Goal: Task Accomplishment & Management: Manage account settings

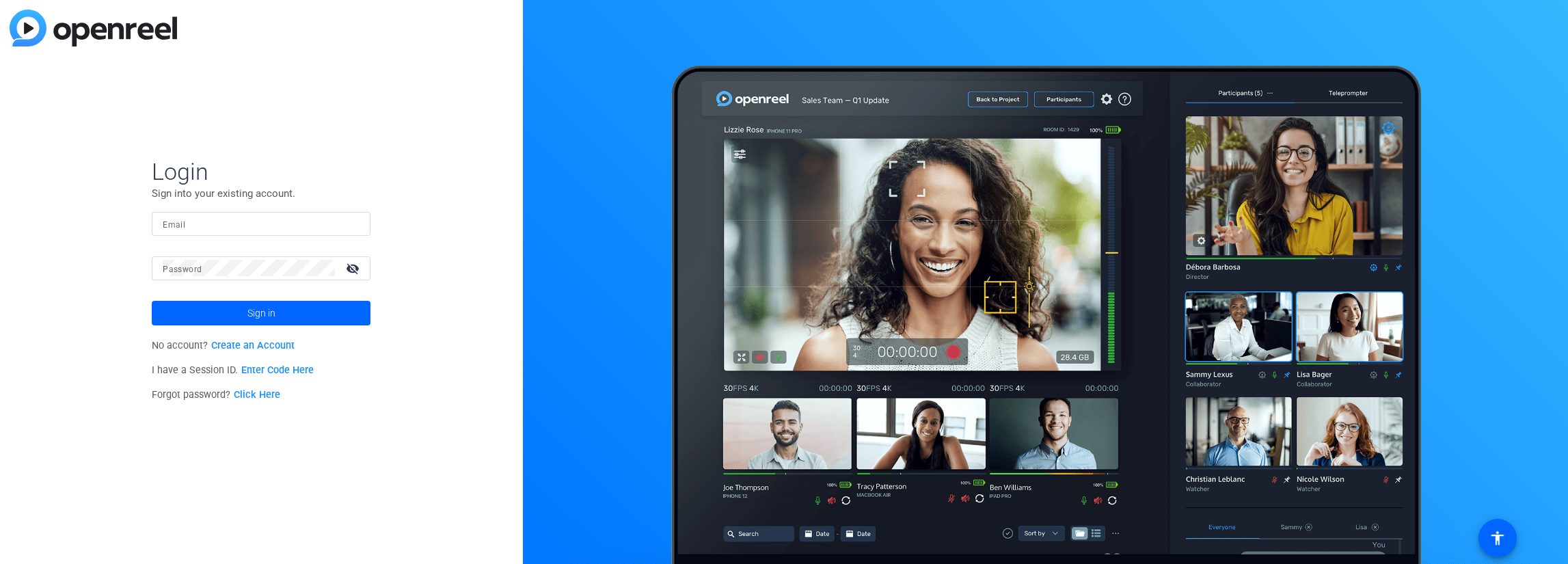
click at [255, 342] on link "Create an Account" at bounding box center [252, 345] width 83 height 12
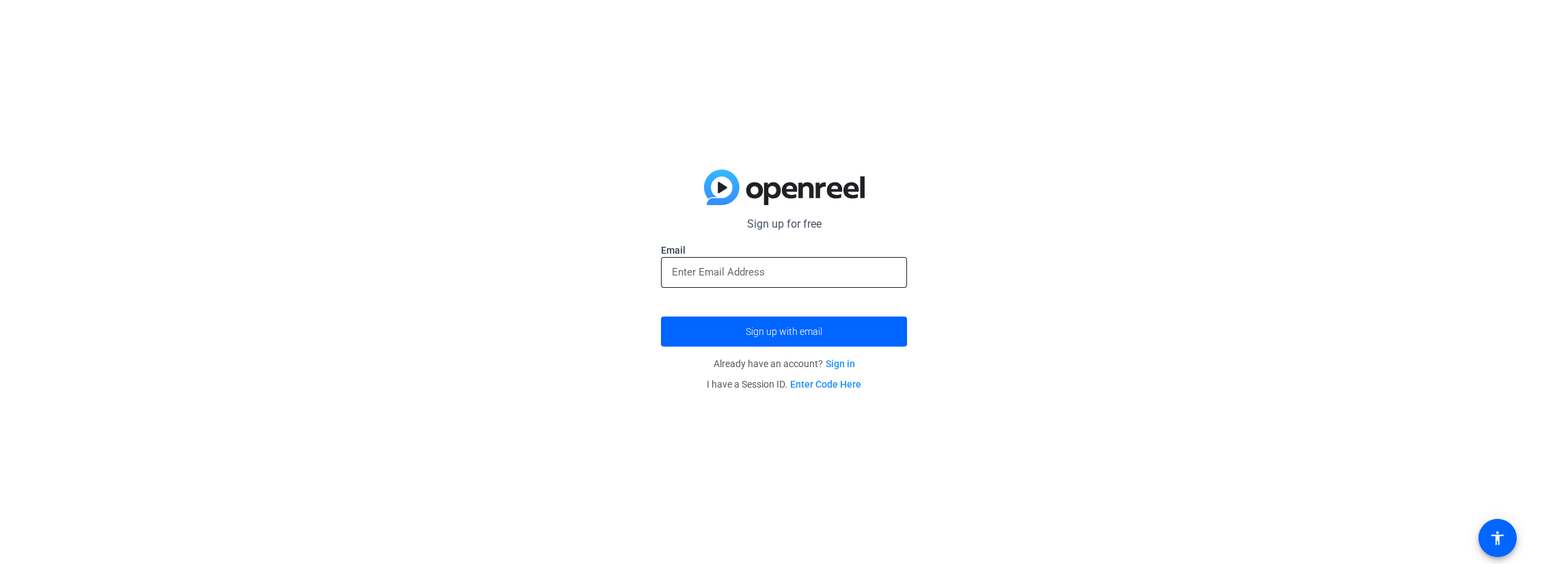
click at [718, 281] on div at bounding box center [784, 273] width 224 height 31
click at [748, 267] on input "email" at bounding box center [784, 272] width 224 height 16
type input "[PERSON_NAME][EMAIL_ADDRESS][PERSON_NAME][DOMAIN_NAME]"
click at [661, 316] on button "Sign up with email" at bounding box center [784, 331] width 246 height 30
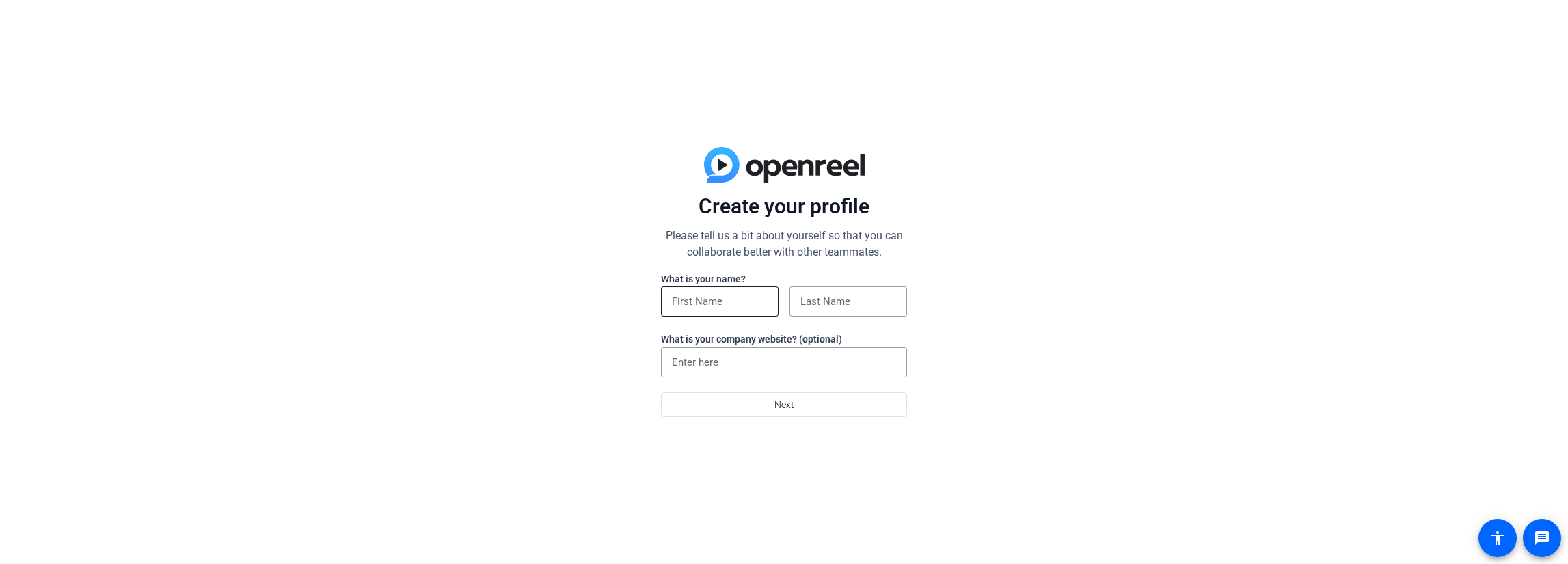
click at [688, 307] on input at bounding box center [720, 301] width 96 height 16
type input "[PERSON_NAME]"
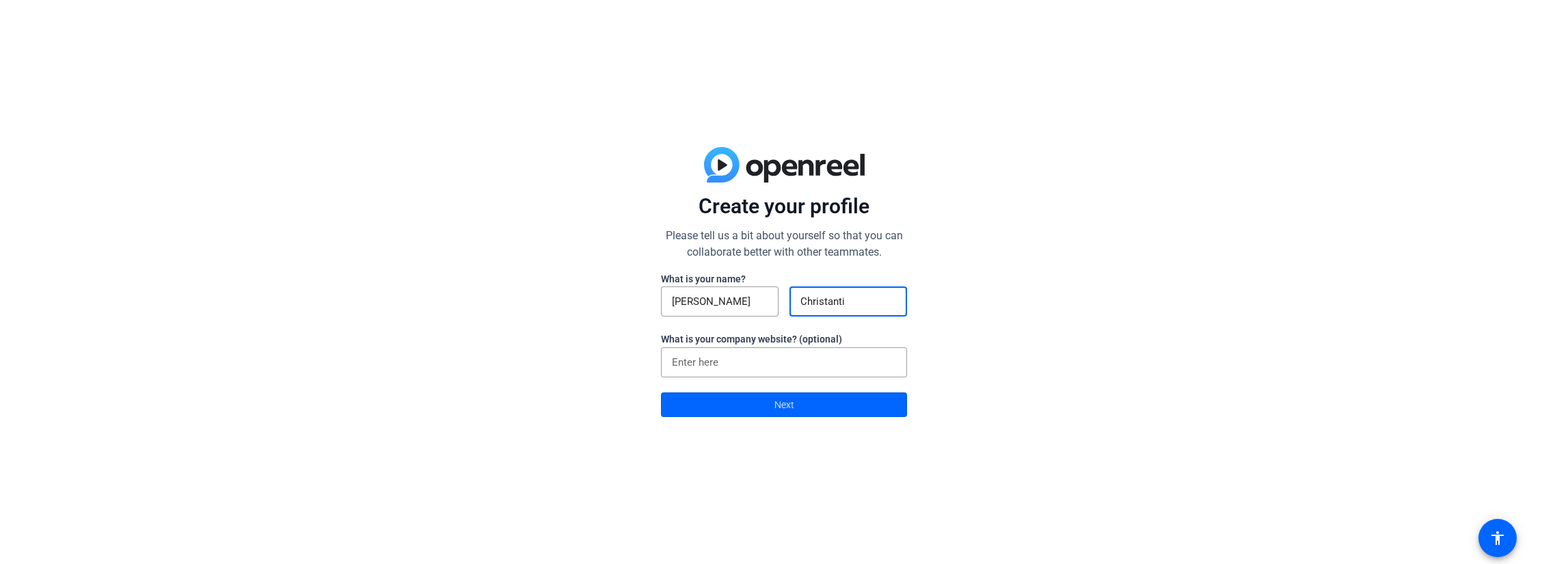
type input "Christanti"
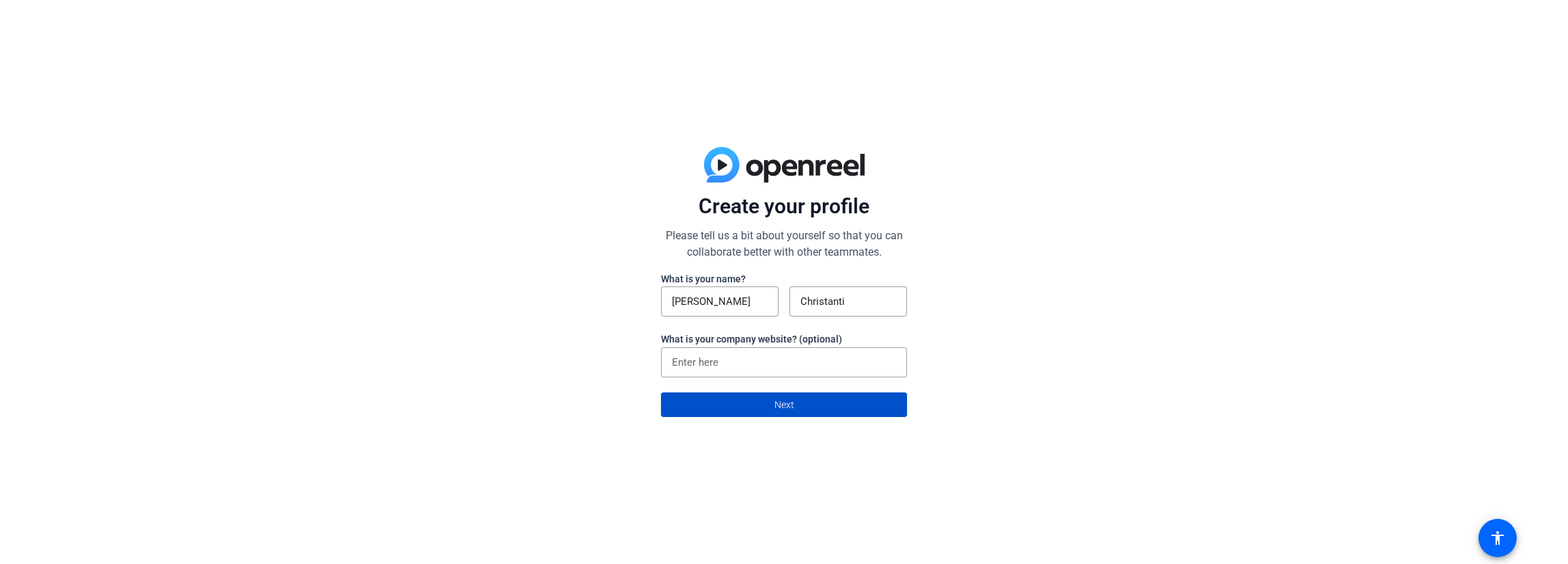
click at [766, 400] on span at bounding box center [784, 404] width 245 height 33
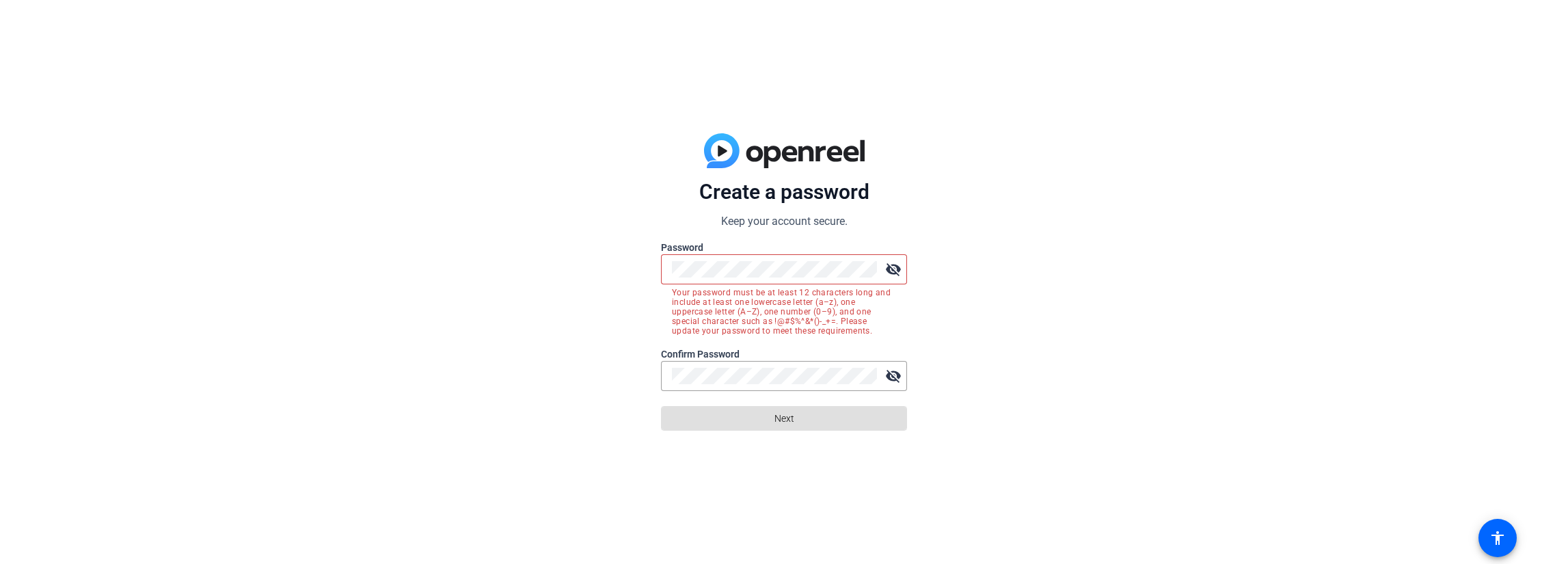
click at [773, 259] on div at bounding box center [775, 269] width 205 height 30
click at [459, 239] on div "Create a password Keep your account secure. Password visibility_off Your passwo…" at bounding box center [784, 282] width 1568 height 564
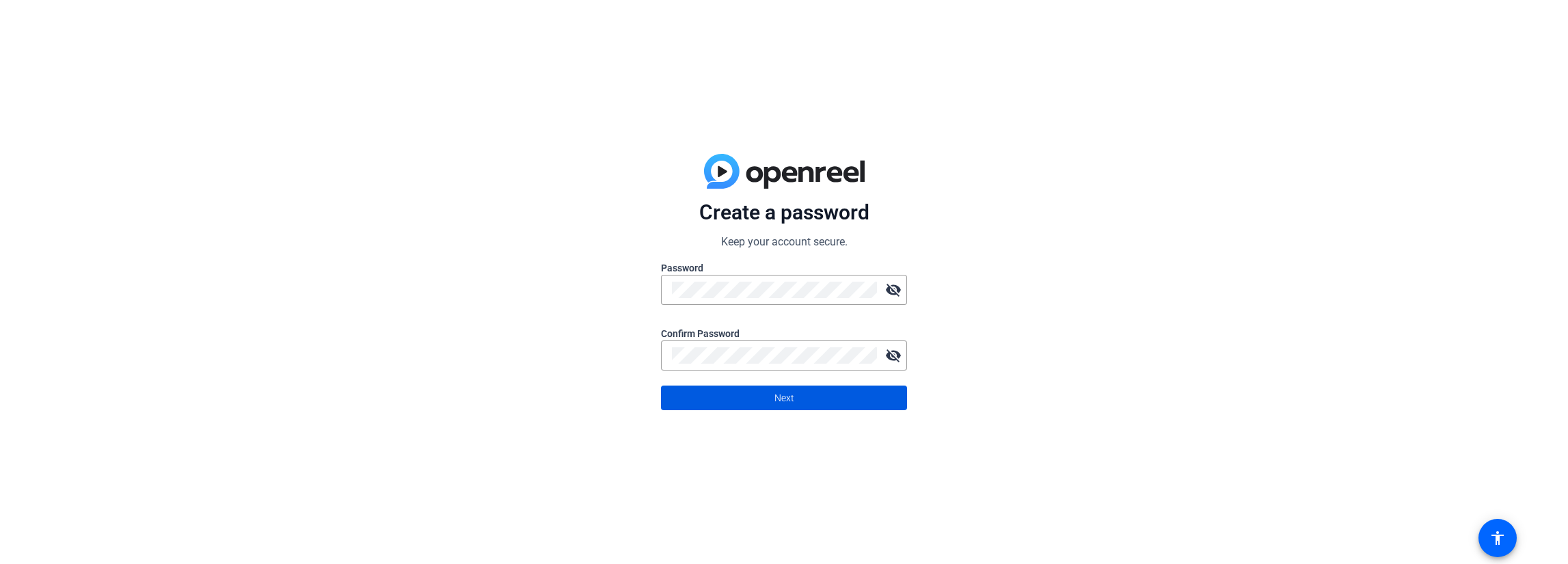
click at [725, 400] on span at bounding box center [784, 398] width 245 height 33
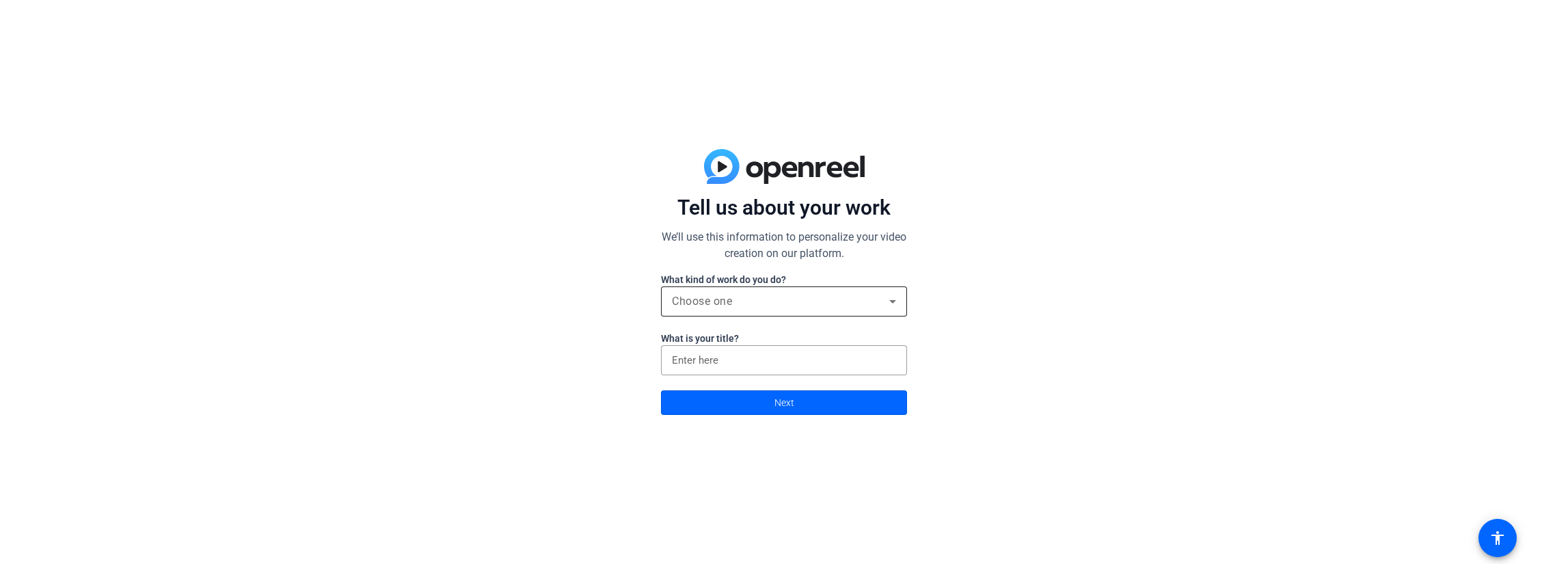
click at [748, 310] on div "Choose one" at bounding box center [784, 301] width 224 height 30
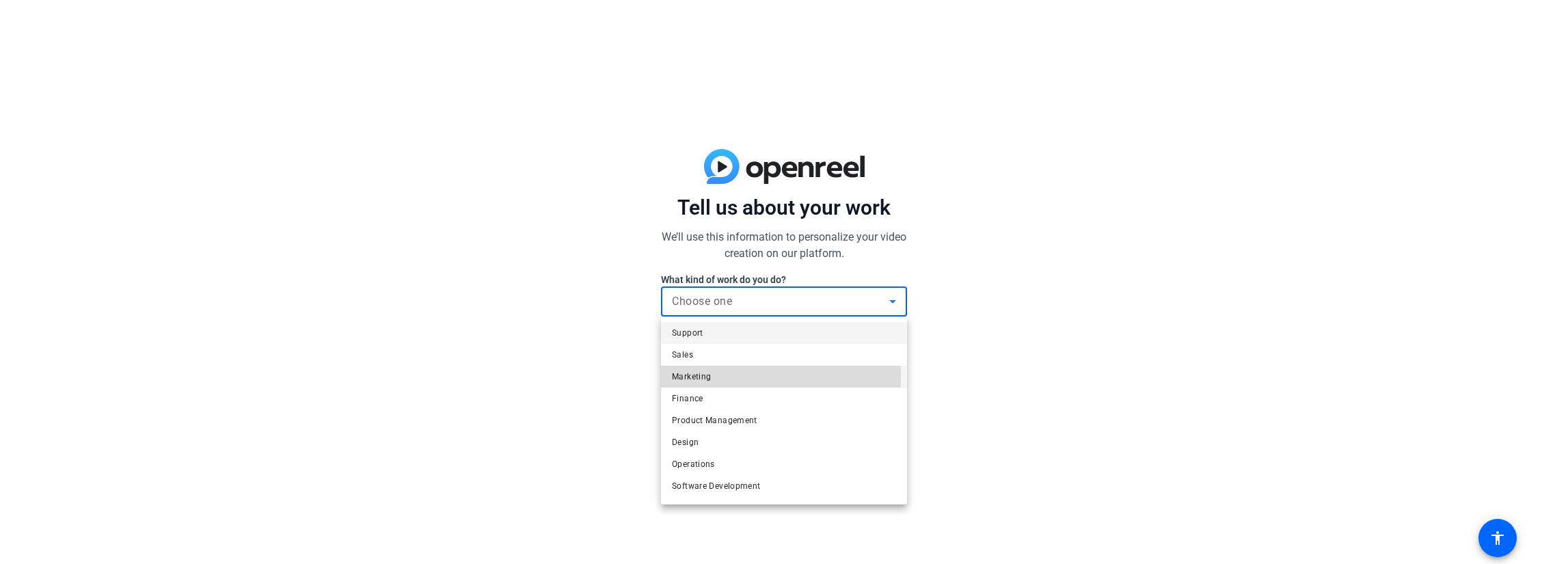
click at [680, 375] on span "Marketing" at bounding box center [692, 376] width 39 height 16
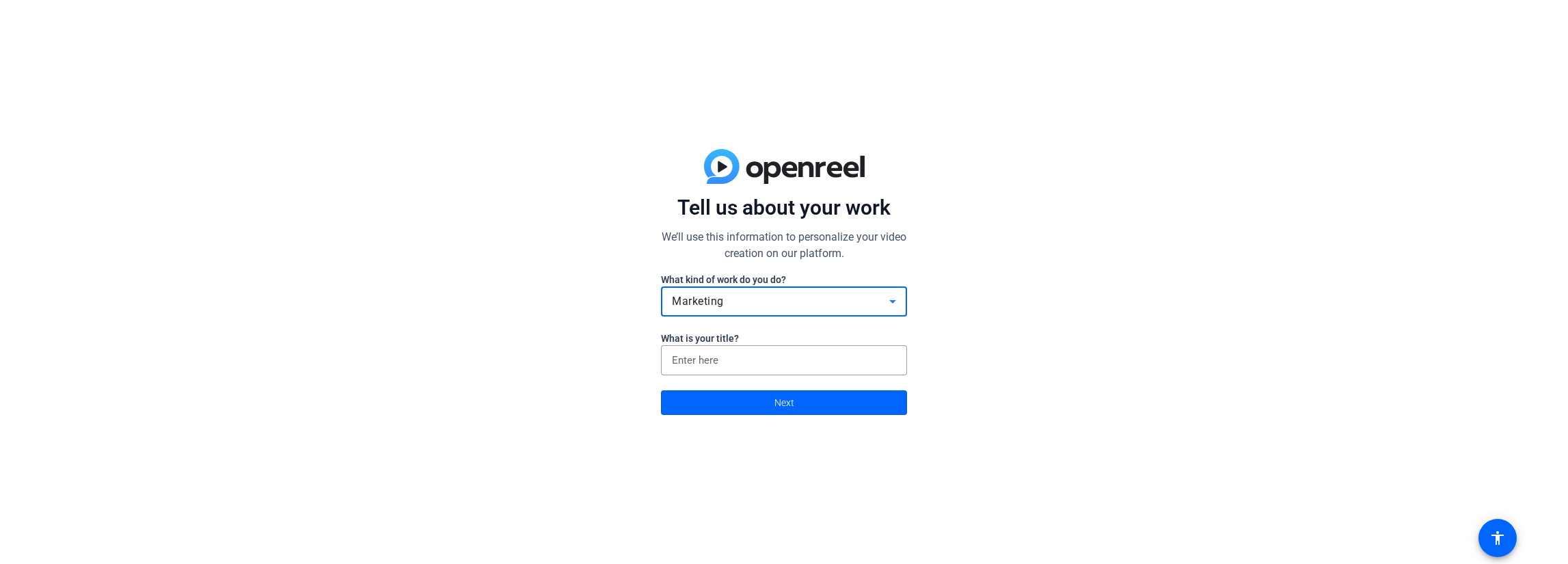
click at [581, 346] on div "Tell us about your work We’ll use this information to personalize your video cr…" at bounding box center [784, 282] width 1568 height 564
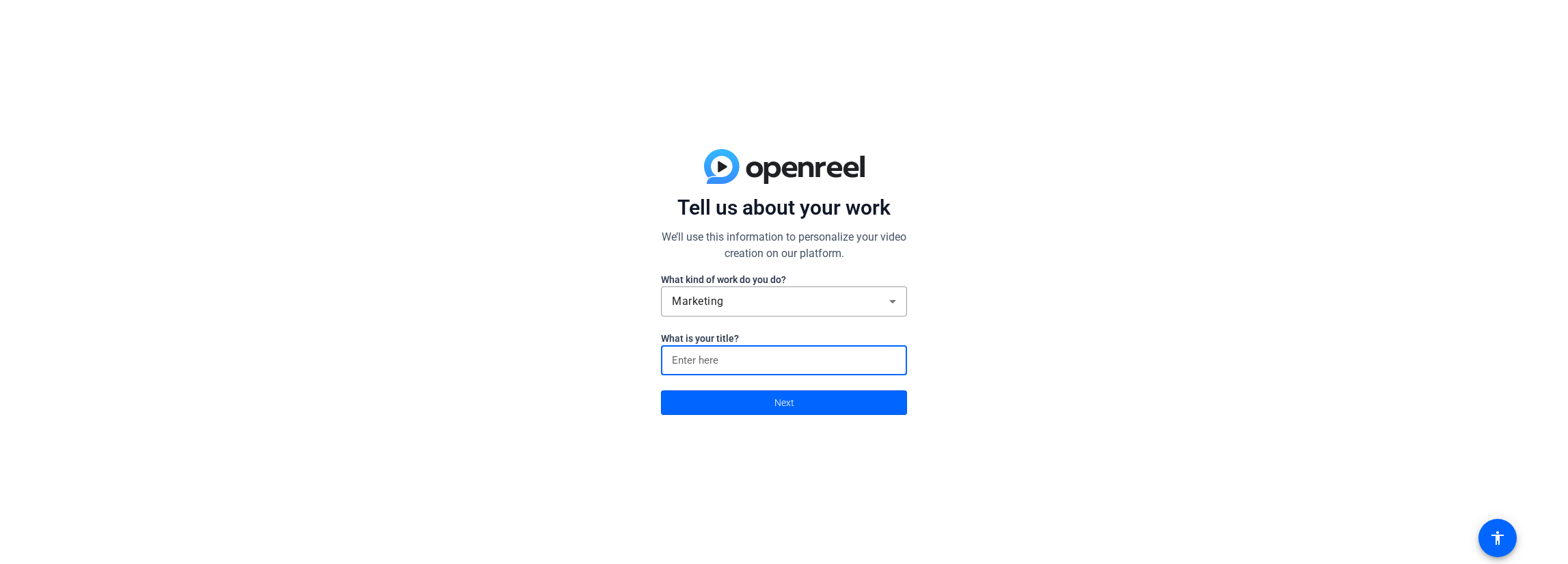
click at [726, 354] on input at bounding box center [784, 360] width 224 height 16
type input "Designer"
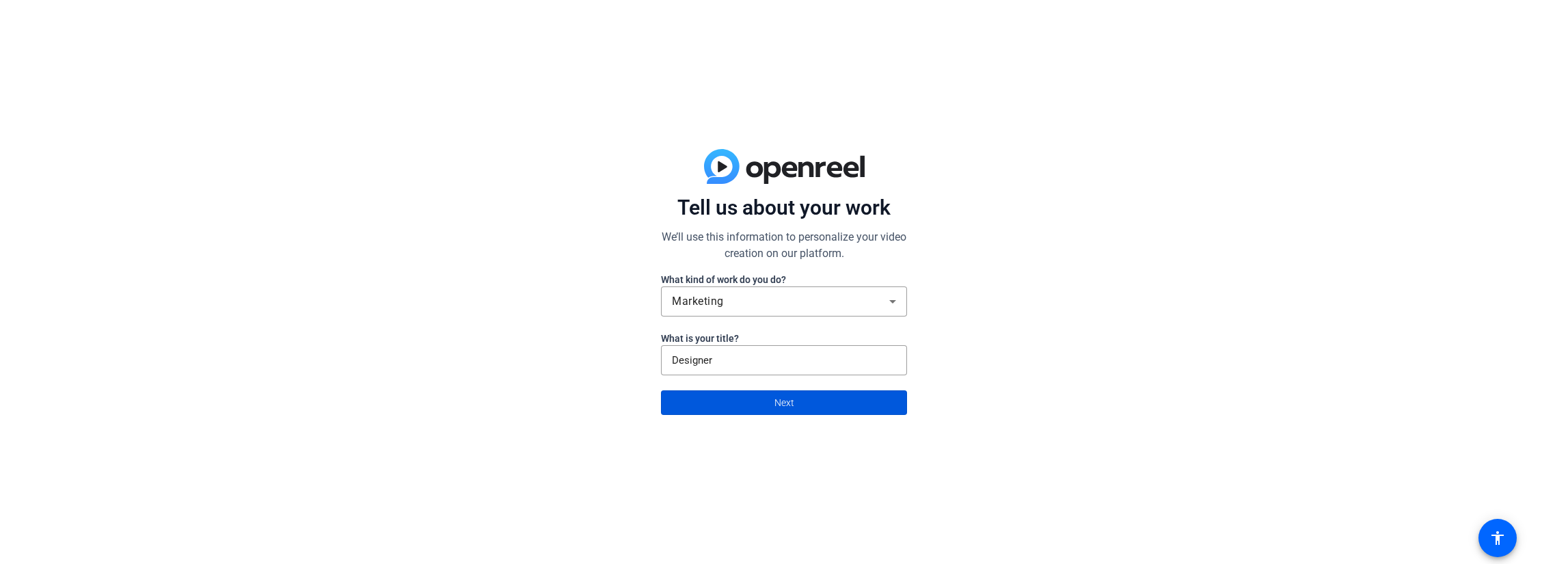
click at [745, 400] on span at bounding box center [784, 402] width 245 height 33
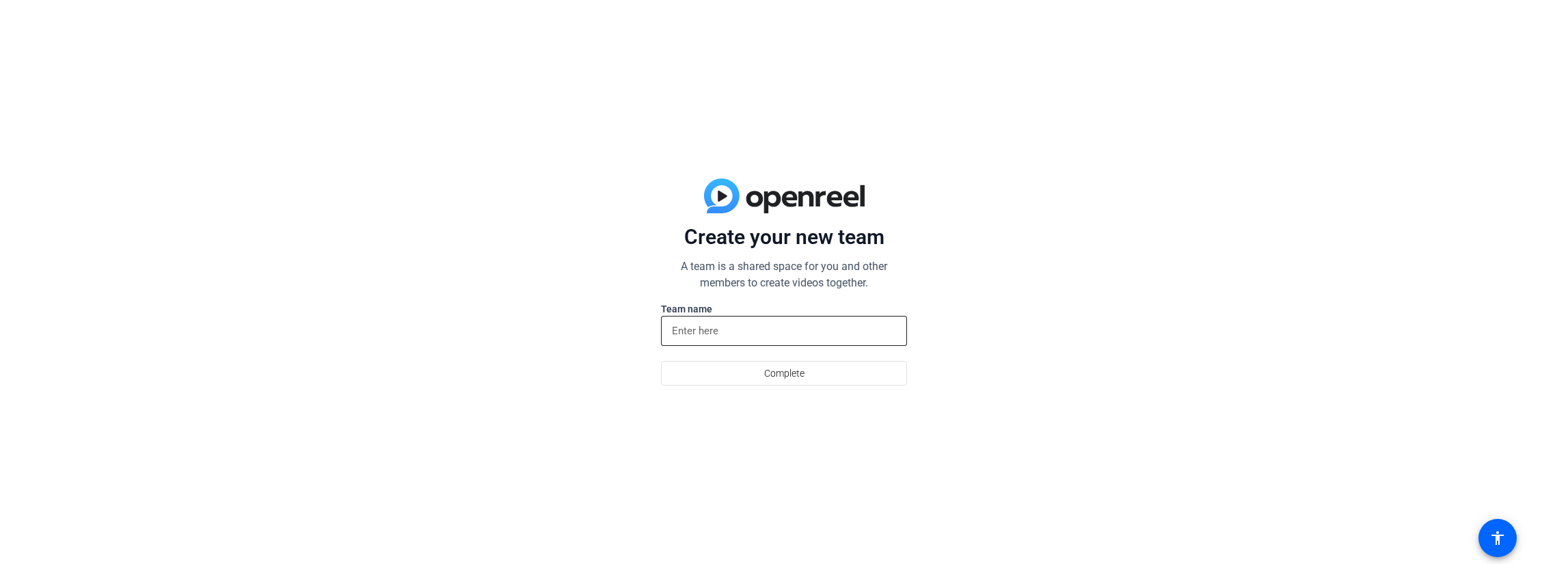
click at [736, 330] on input at bounding box center [784, 331] width 224 height 16
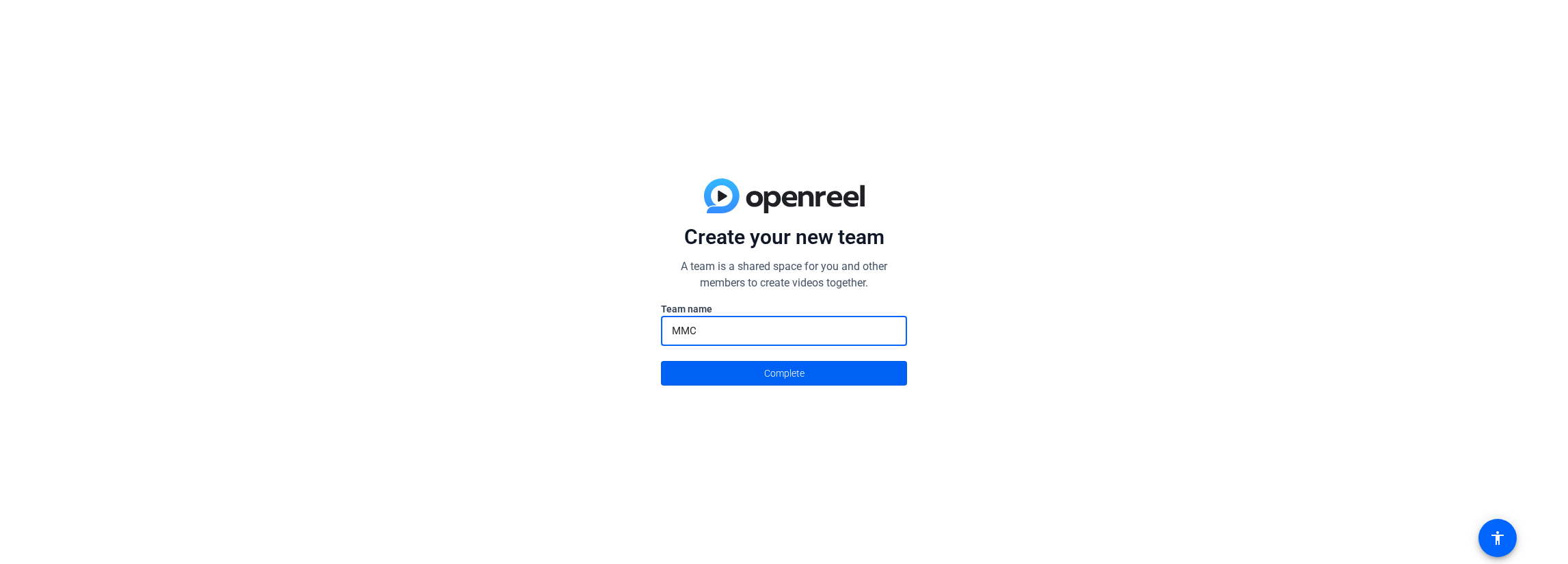
type input "MMC"
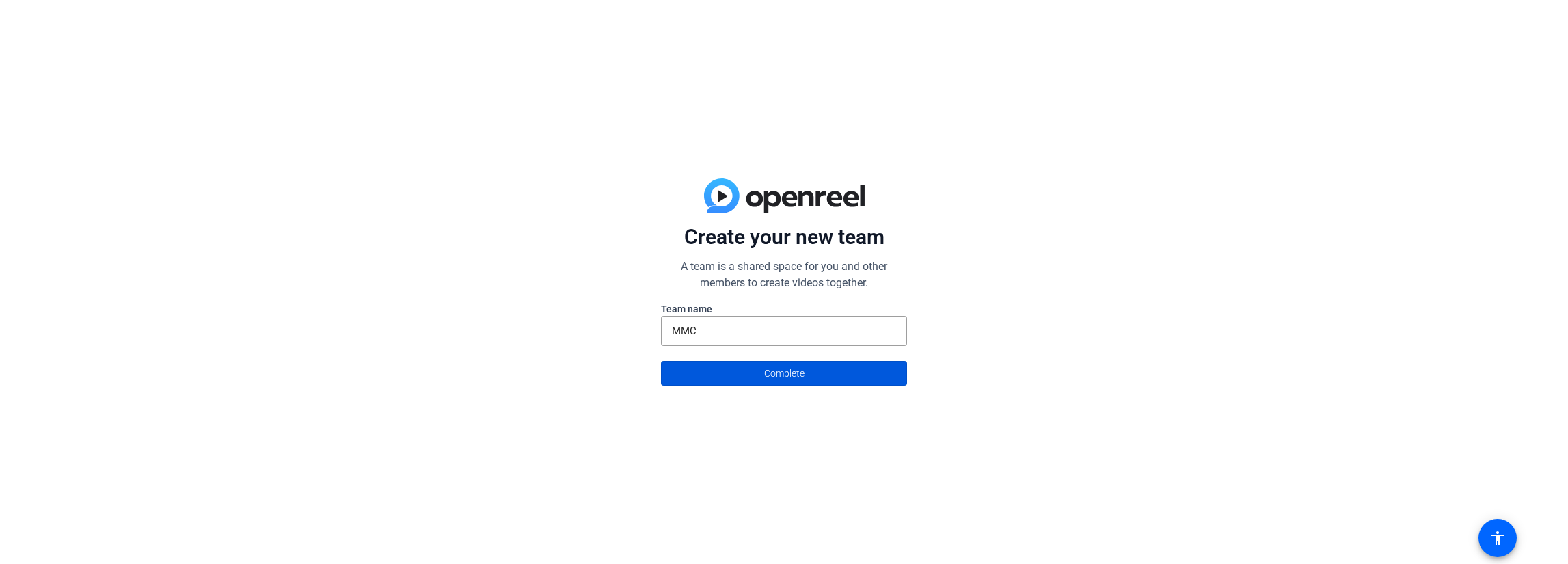
click at [802, 371] on span "Complete" at bounding box center [784, 372] width 41 height 26
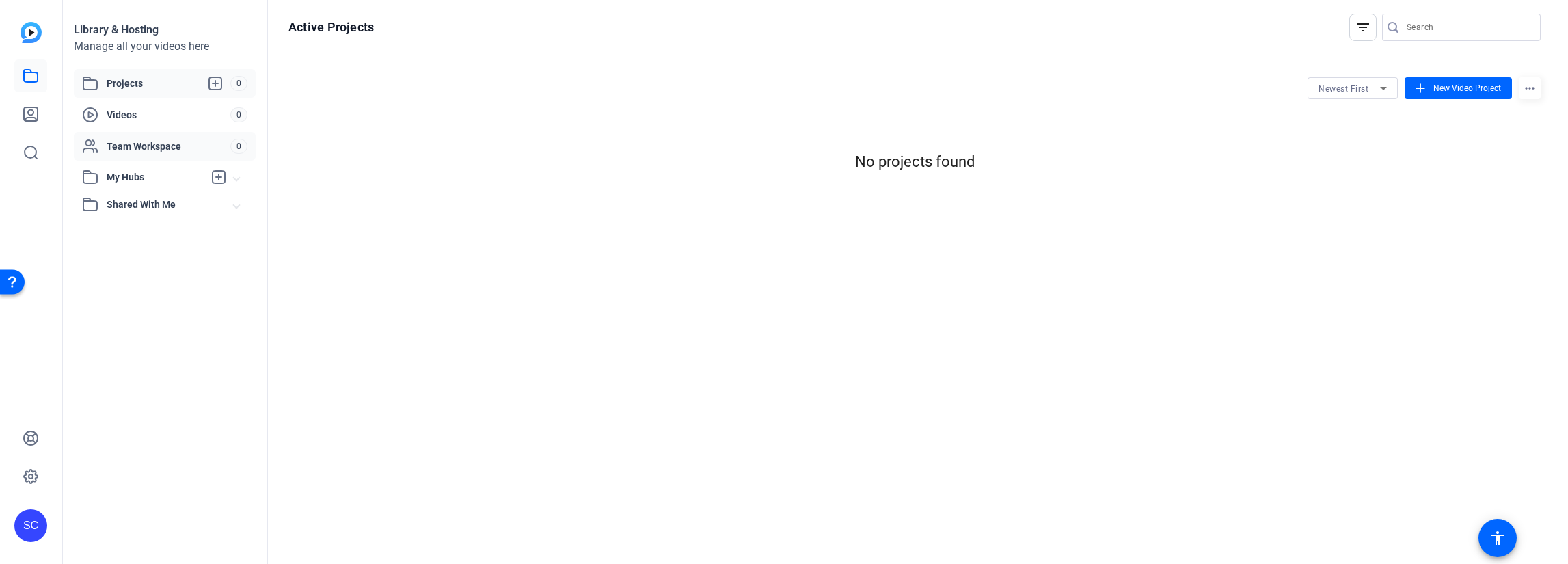
click at [171, 148] on span "Team Workspace" at bounding box center [168, 146] width 124 height 14
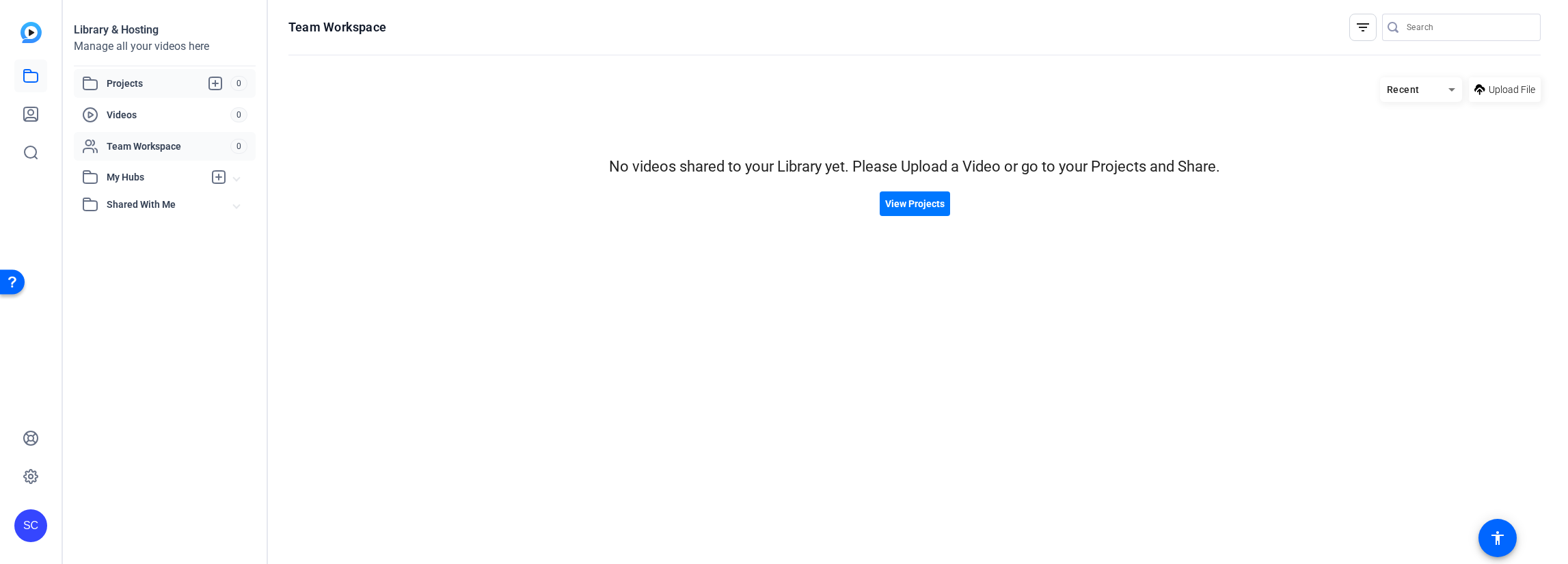
click at [123, 90] on span "Projects" at bounding box center [168, 83] width 124 height 16
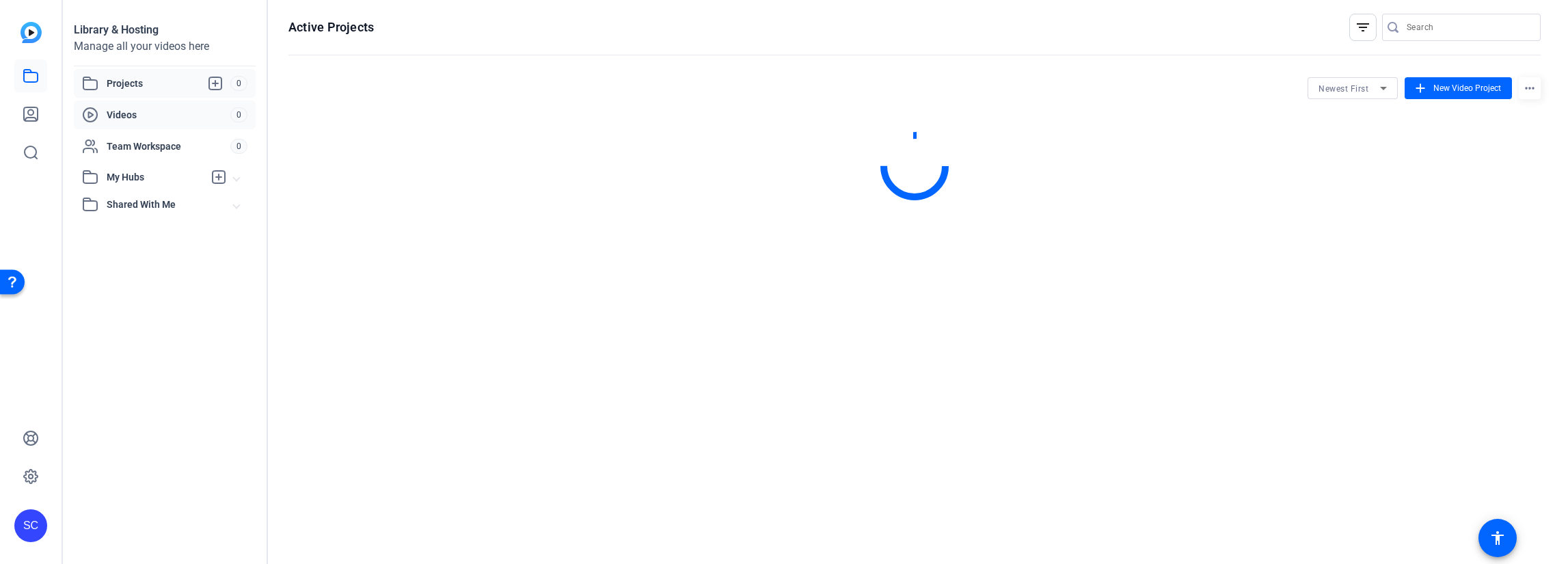
click at [113, 121] on span "Videos" at bounding box center [168, 115] width 124 height 14
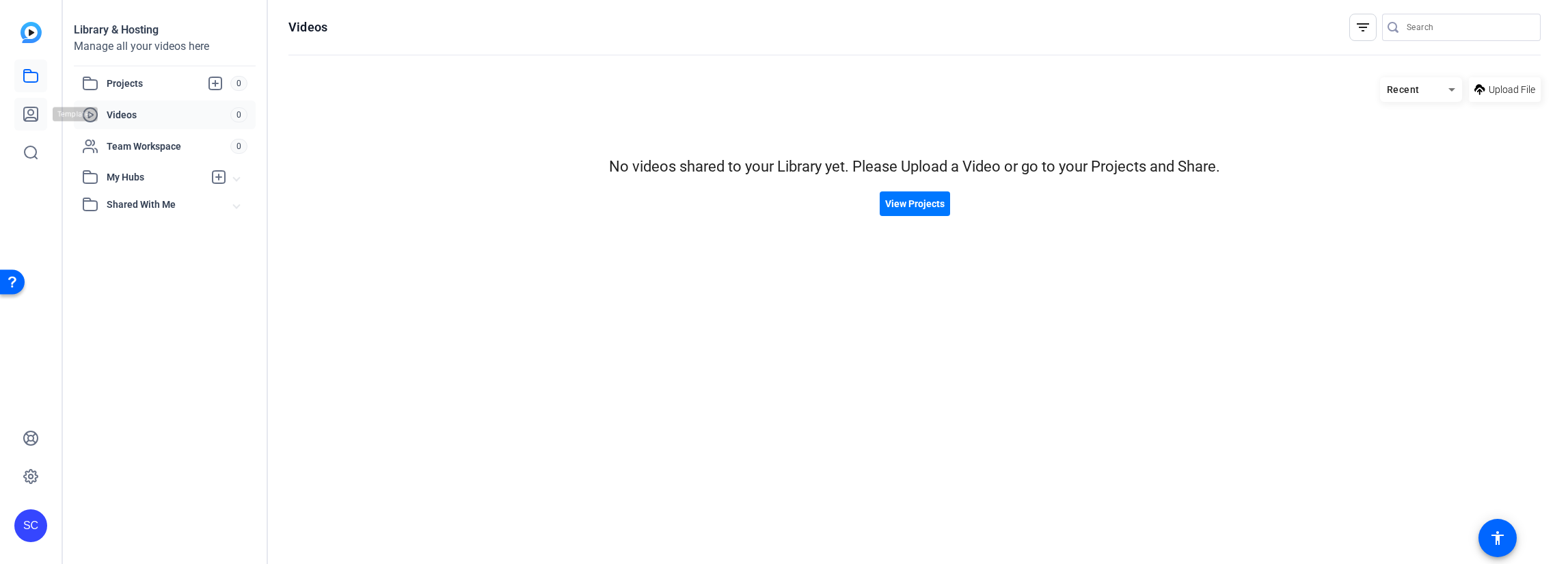
click at [20, 108] on link at bounding box center [31, 114] width 33 height 33
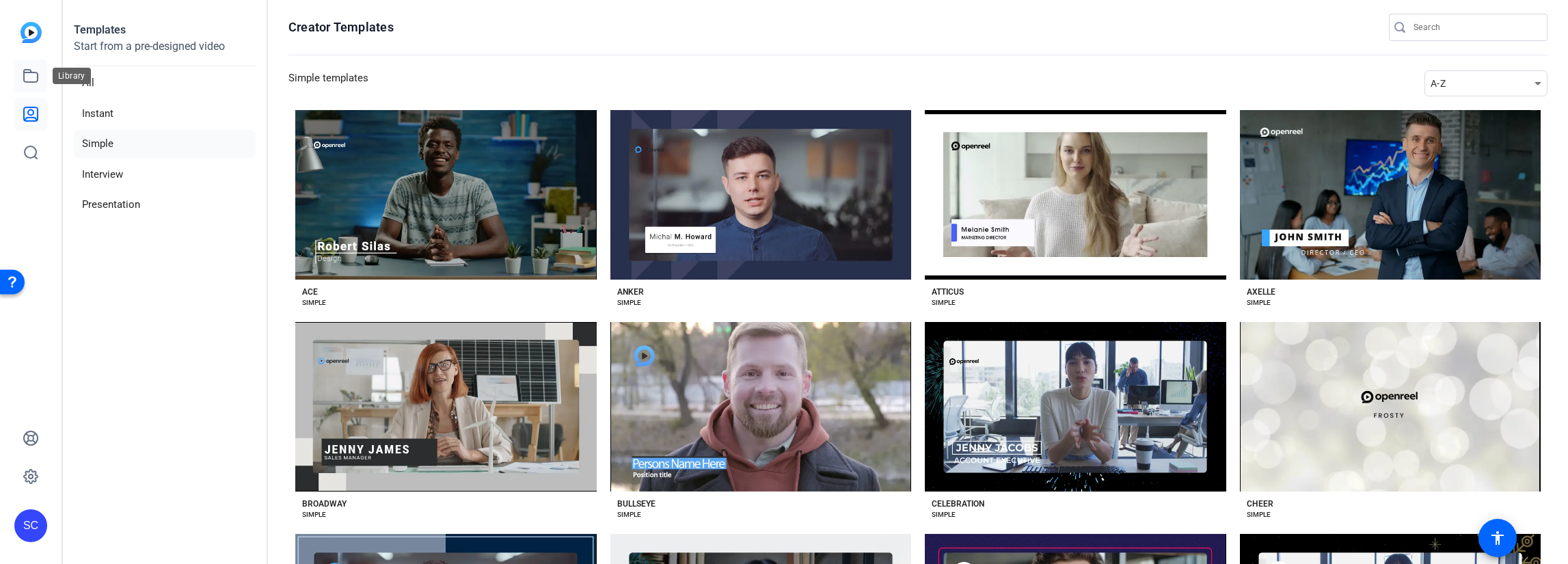
click at [29, 71] on icon at bounding box center [30, 75] width 16 height 16
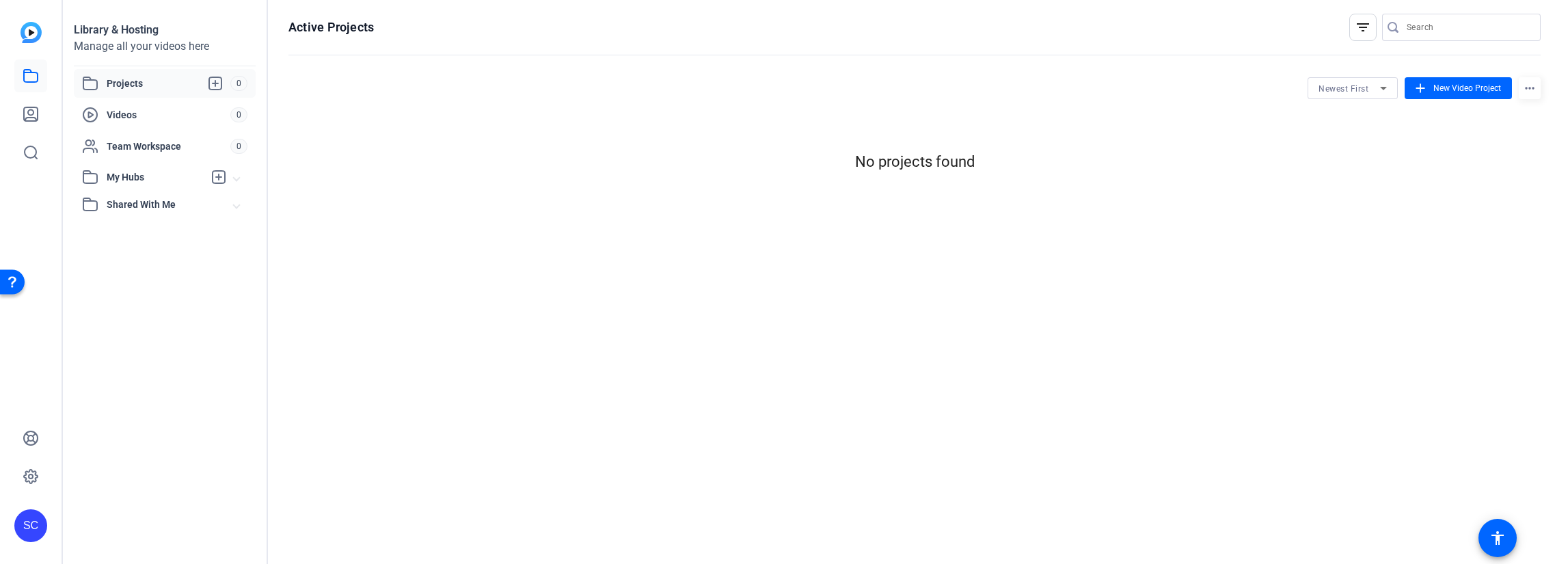
click at [158, 29] on div "Library & Hosting" at bounding box center [164, 30] width 182 height 16
click at [36, 36] on img at bounding box center [31, 33] width 21 height 21
click at [30, 470] on icon at bounding box center [31, 477] width 14 height 14
click at [37, 475] on icon at bounding box center [31, 477] width 14 height 14
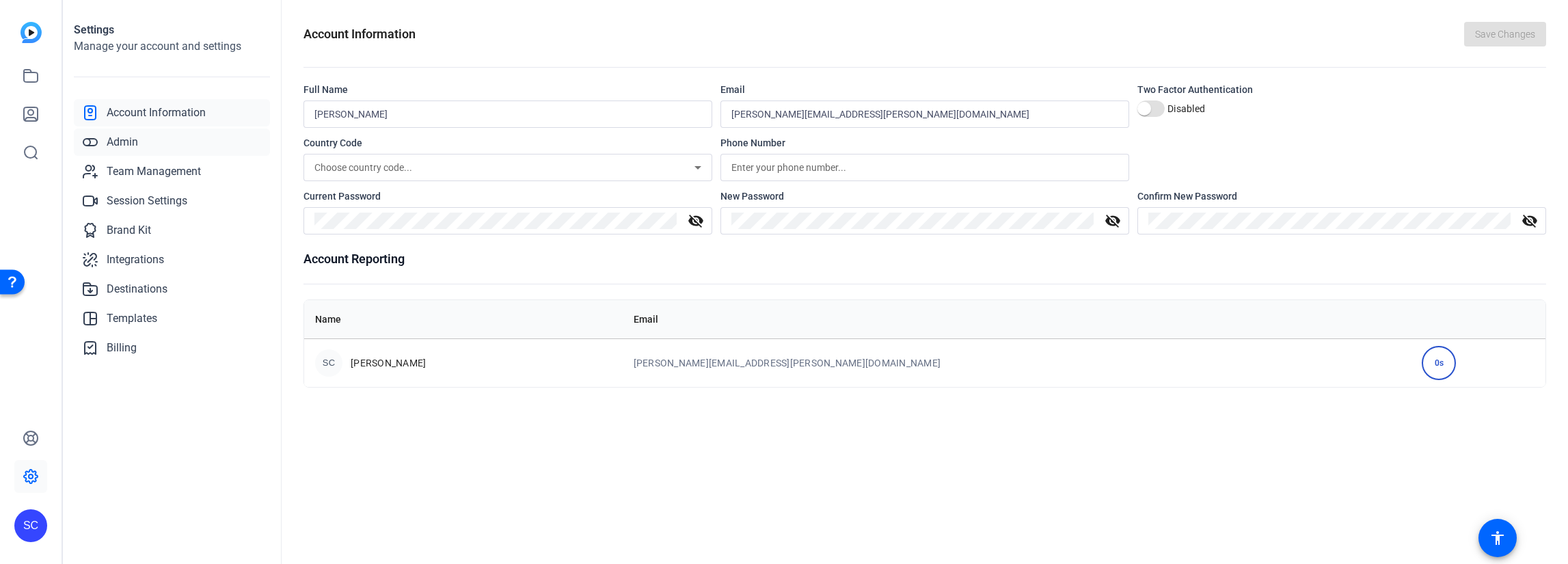
click at [168, 137] on link "Admin" at bounding box center [171, 142] width 196 height 27
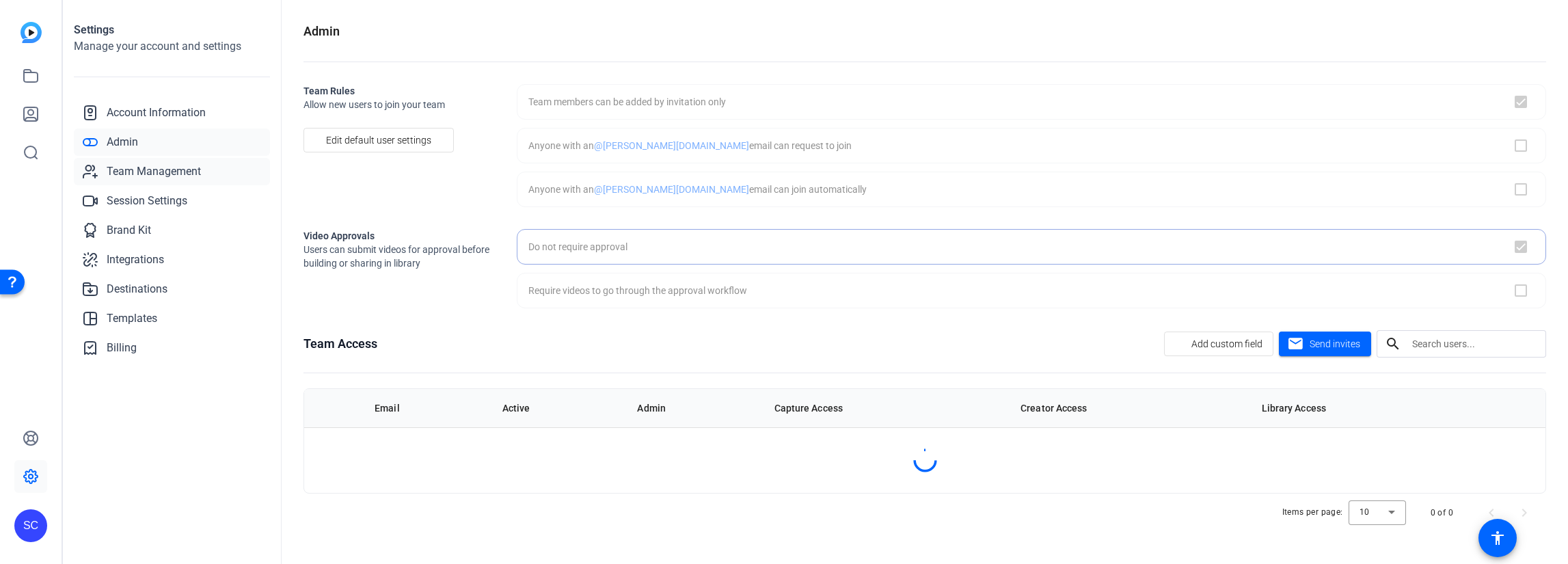
checkbox input "true"
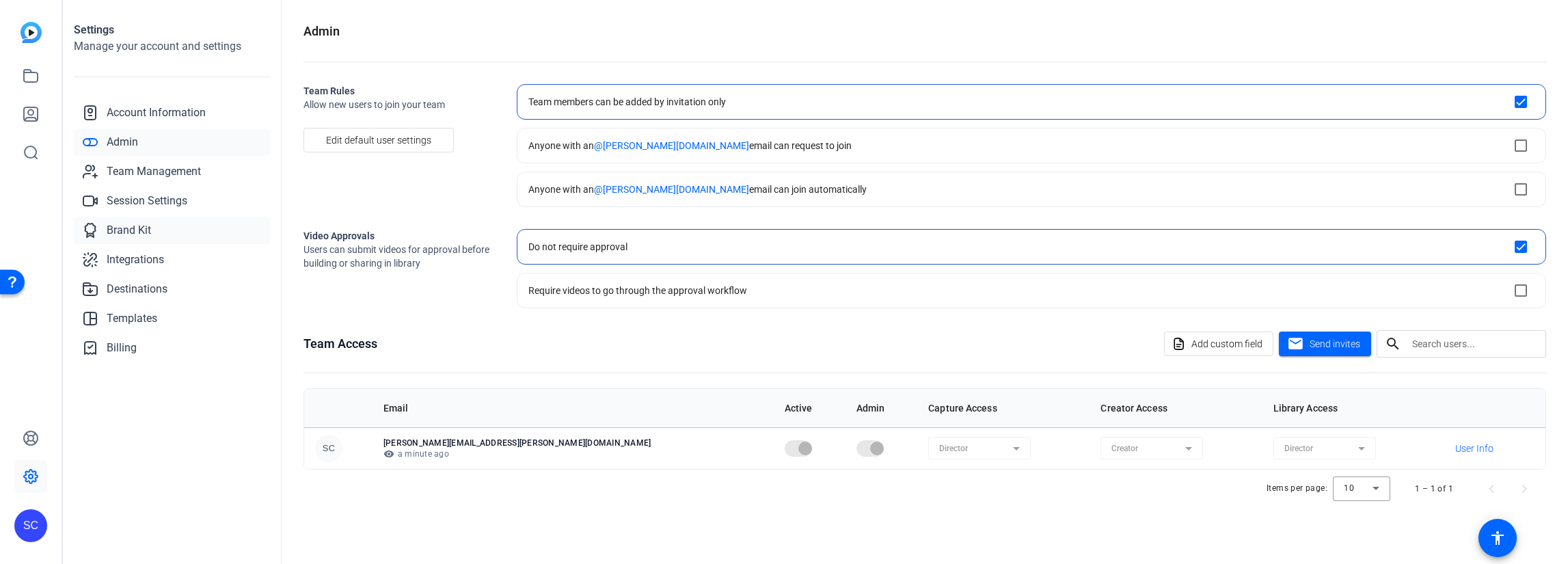
click at [146, 228] on span "Brand Kit" at bounding box center [129, 230] width 44 height 16
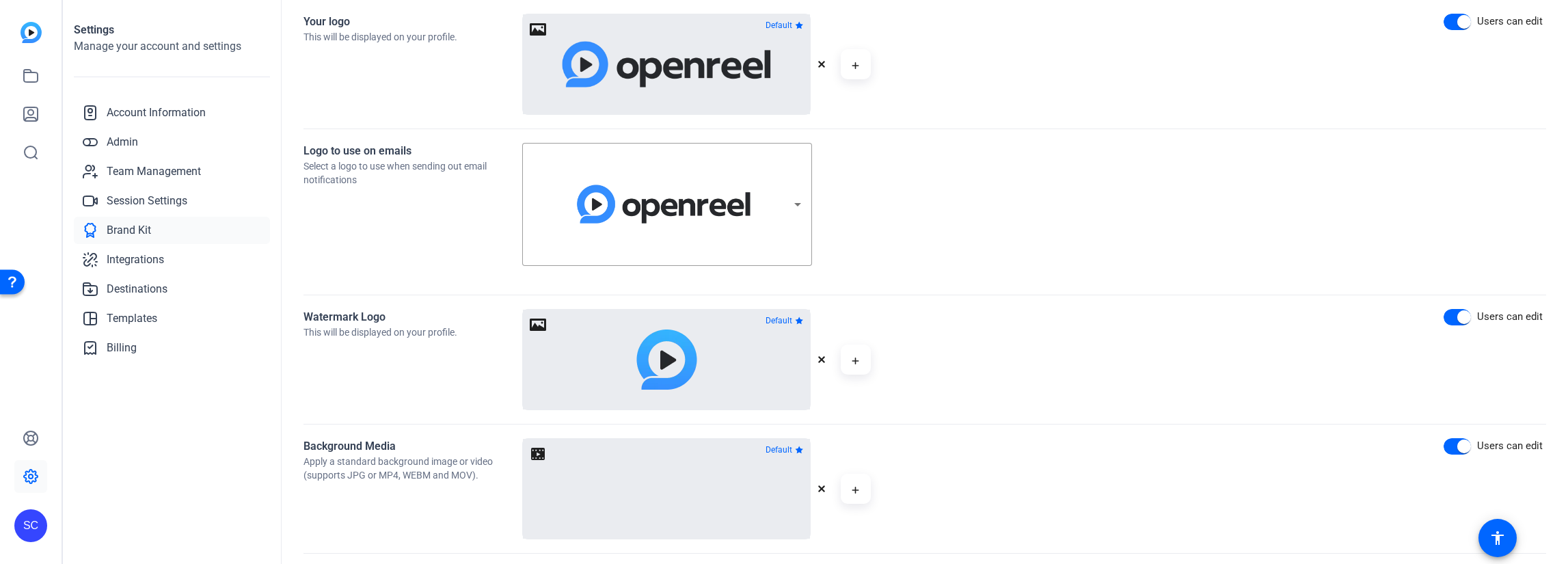
scroll to position [121, 0]
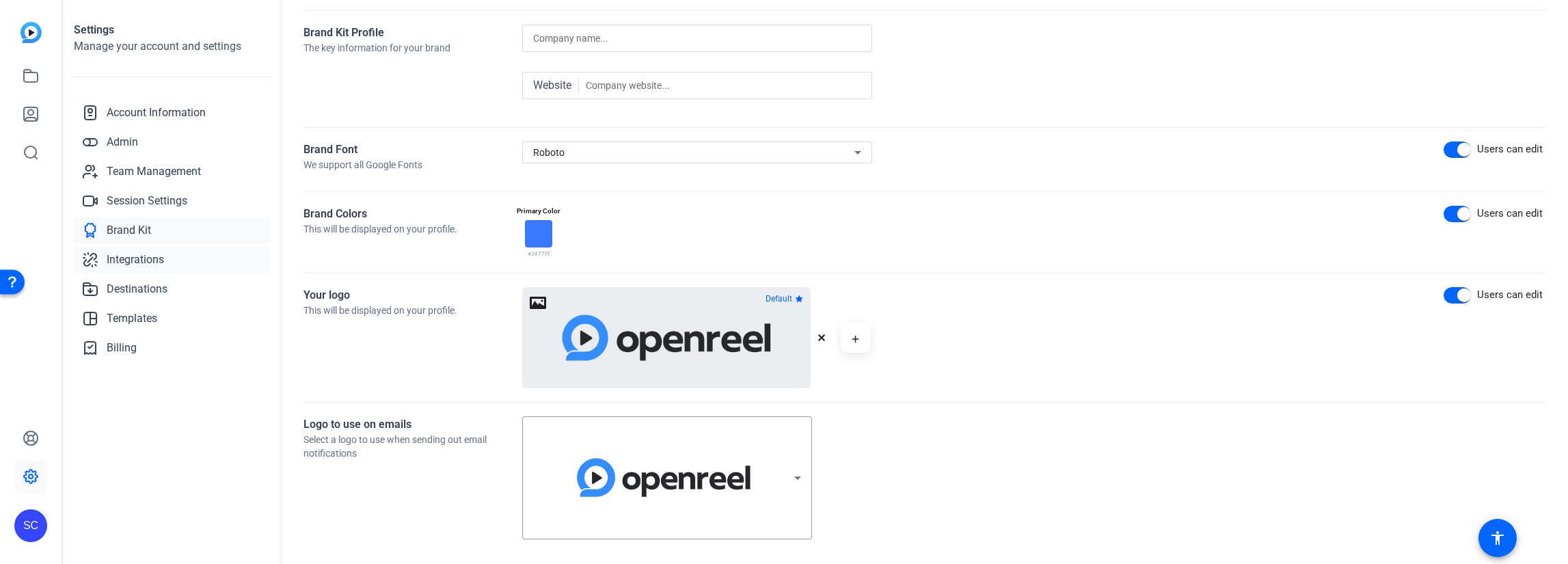
click at [145, 261] on span "Integrations" at bounding box center [134, 259] width 57 height 16
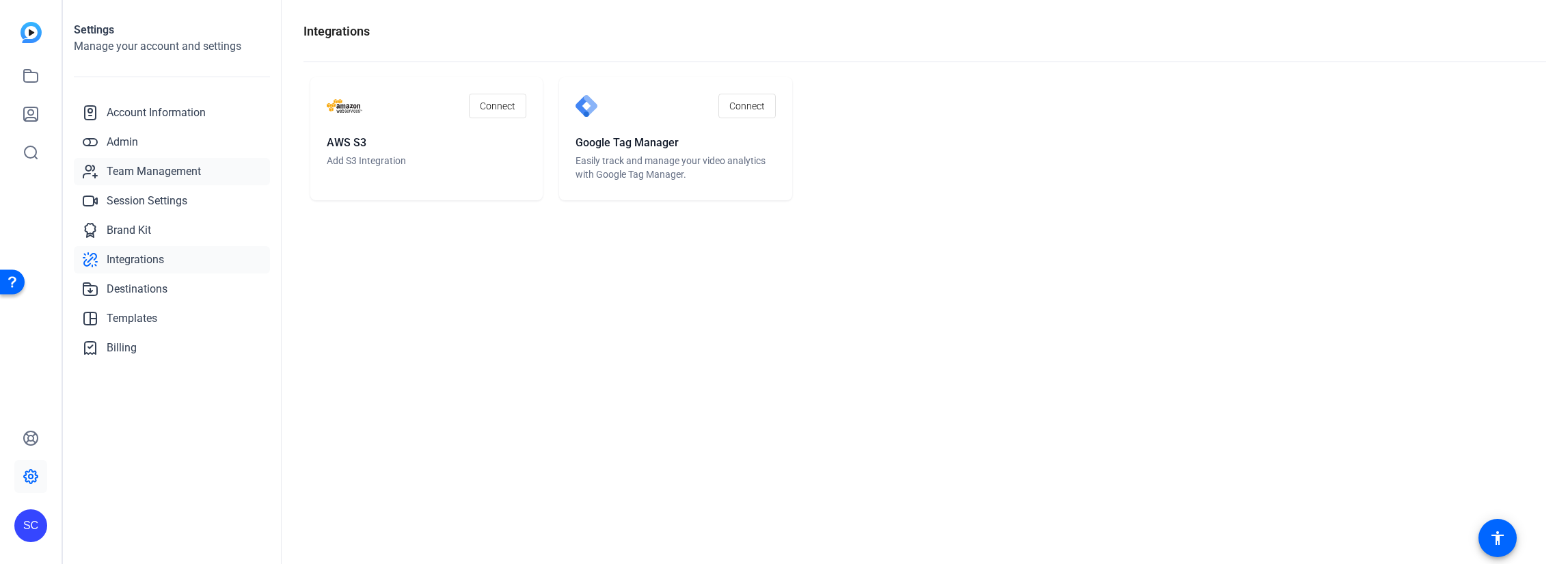
click at [155, 174] on span "Team Management" at bounding box center [154, 171] width 95 height 16
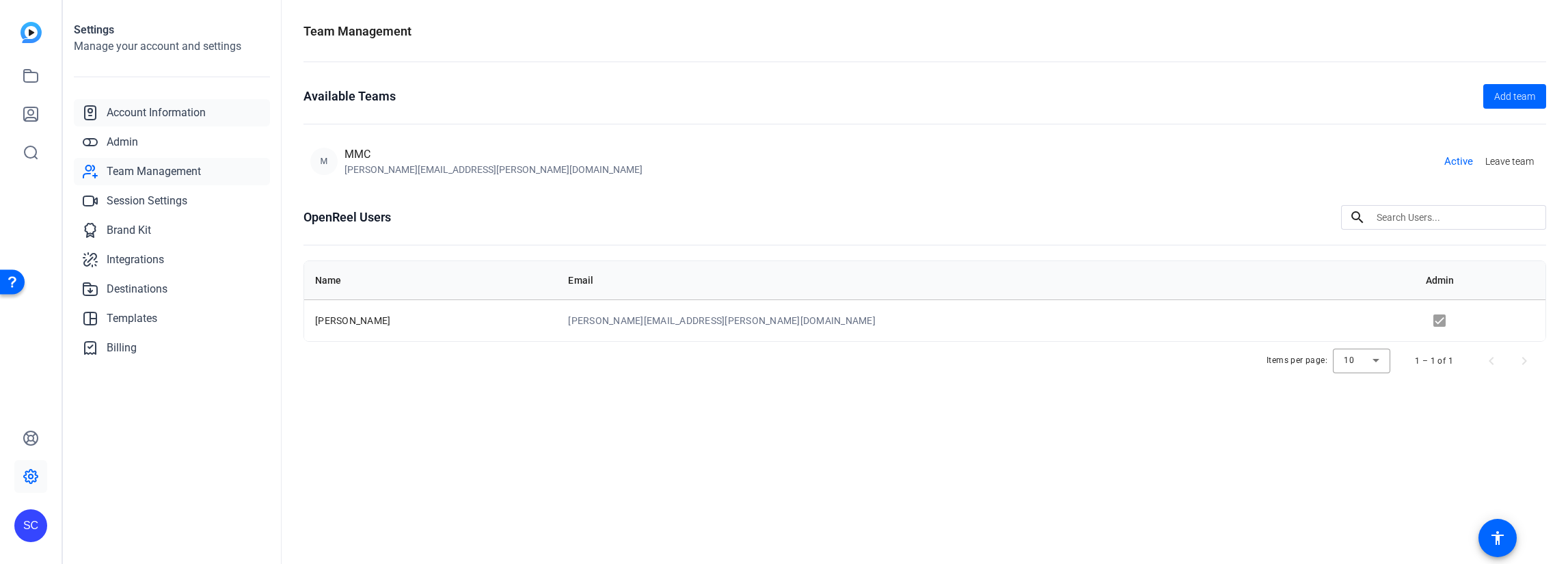
click at [150, 109] on span "Account Information" at bounding box center [156, 112] width 99 height 16
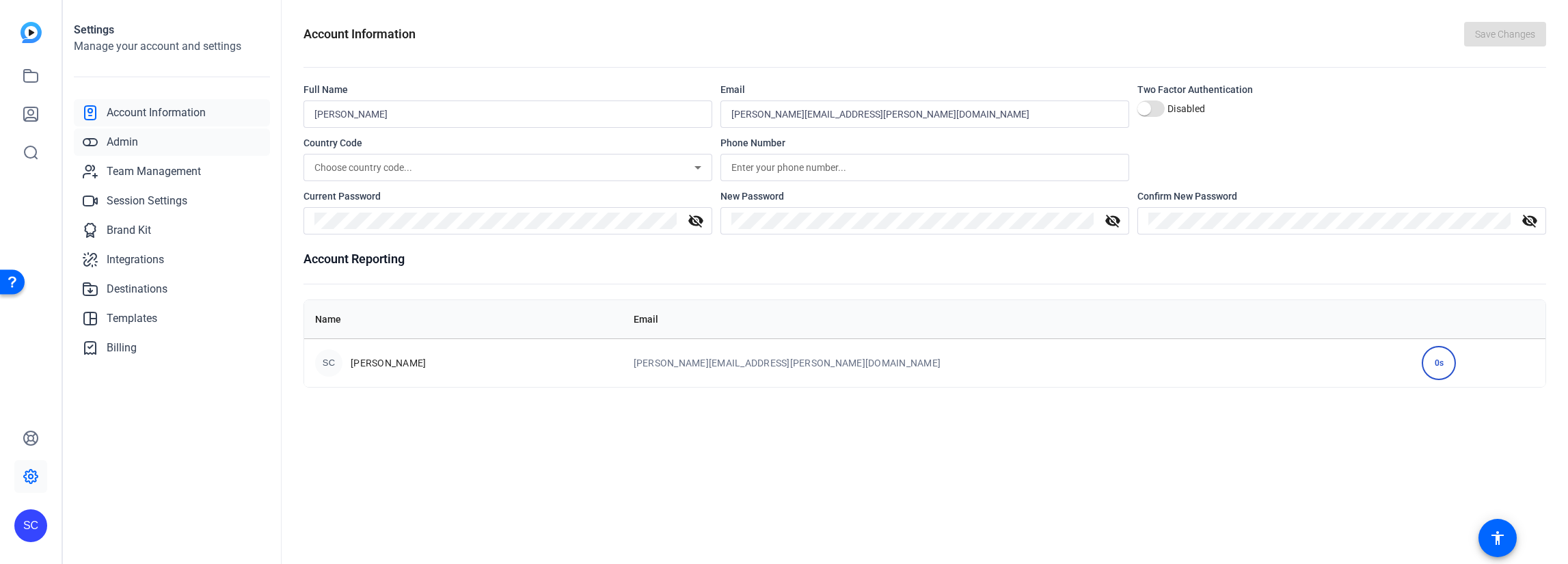
click at [104, 138] on link "Admin" at bounding box center [171, 142] width 196 height 27
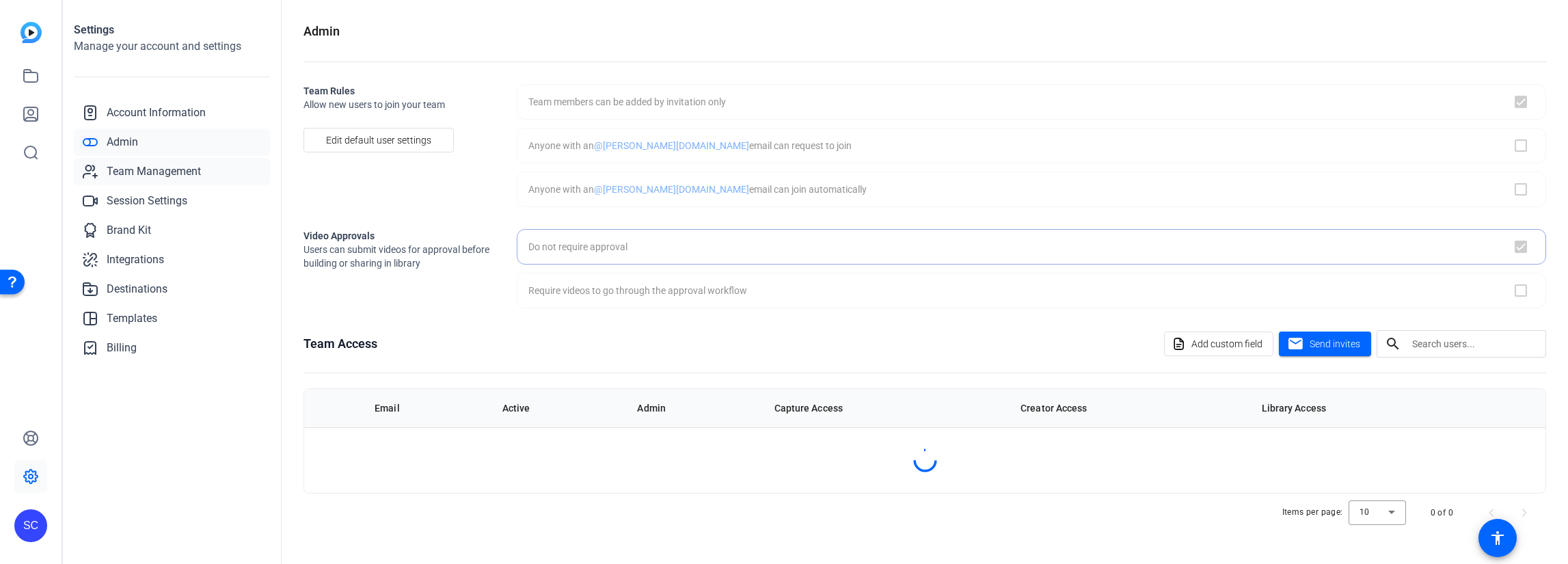
checkbox input "true"
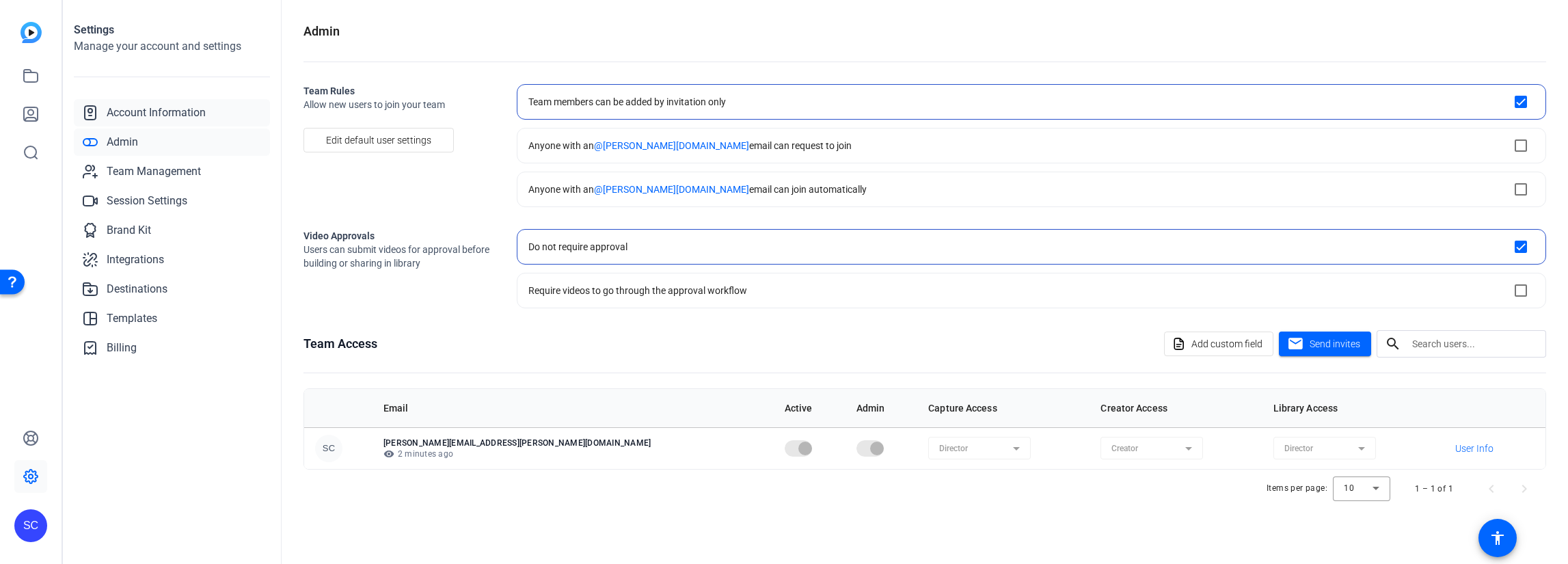
click at [179, 104] on link "Account Information" at bounding box center [171, 112] width 196 height 27
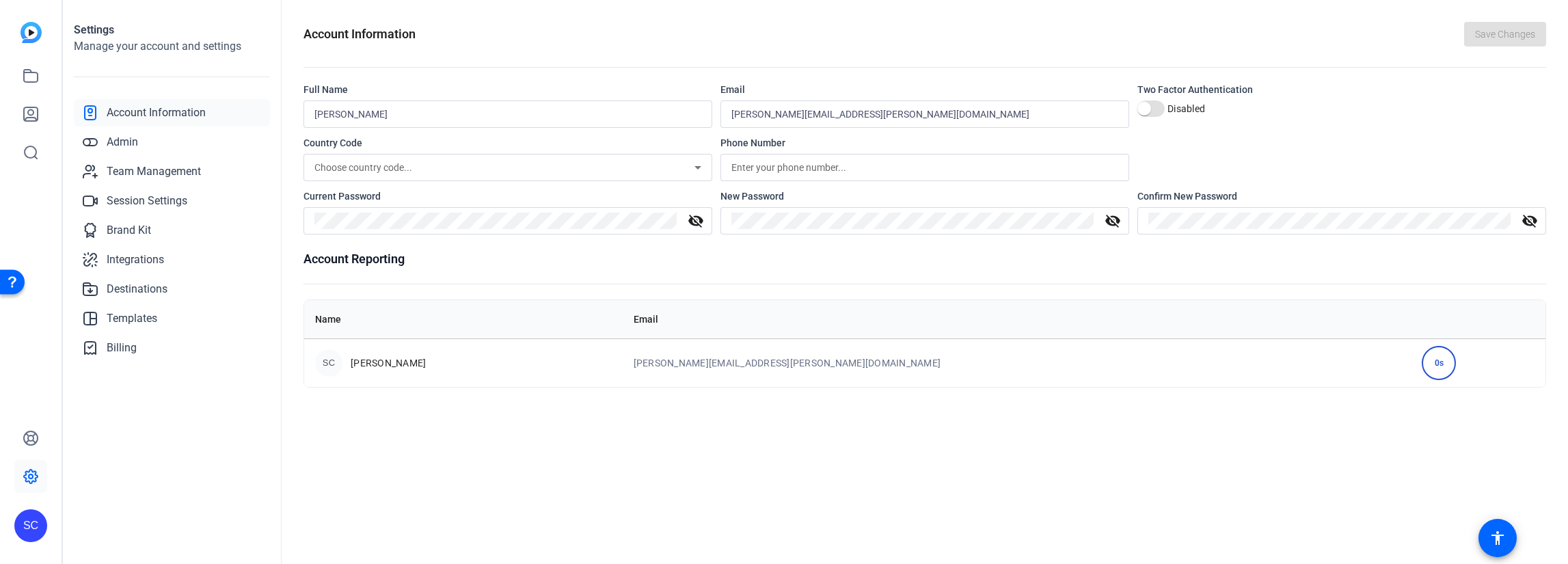
click at [6, 530] on div "SC" at bounding box center [31, 282] width 62 height 564
click at [26, 524] on div "SC" at bounding box center [31, 526] width 33 height 33
click at [478, 430] on div at bounding box center [784, 282] width 1568 height 564
click at [136, 345] on link "Billing" at bounding box center [171, 348] width 196 height 27
